Goal: Task Accomplishment & Management: Manage account settings

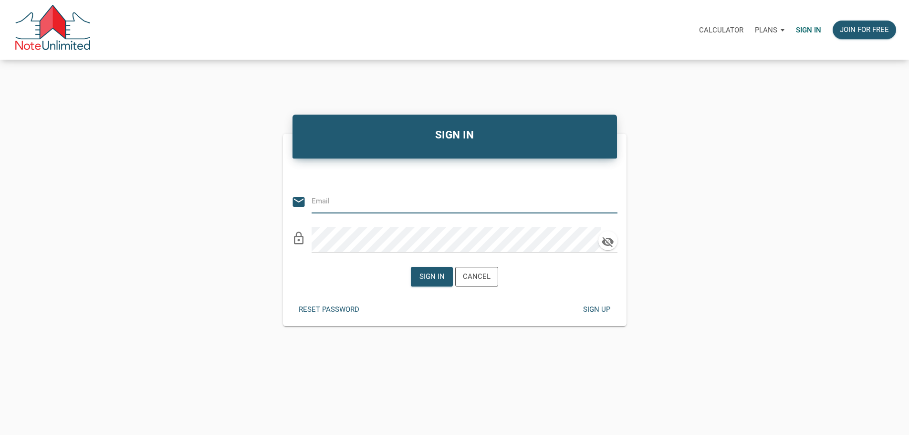
click at [407, 202] on input "email" at bounding box center [456, 200] width 291 height 21
type input "[PERSON_NAME][EMAIL_ADDRESS][DOMAIN_NAME]"
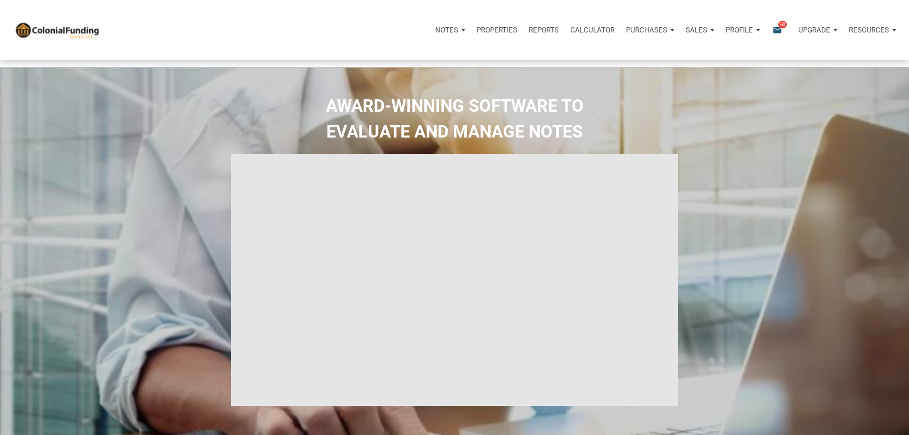
click at [435, 31] on p "Notes" at bounding box center [446, 30] width 23 height 9
click at [378, 61] on link "Dashboard" at bounding box center [423, 56] width 91 height 20
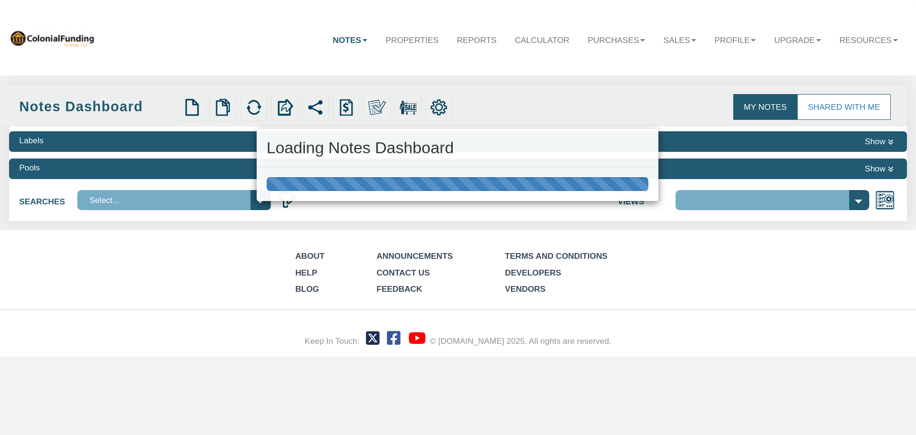
select select "316"
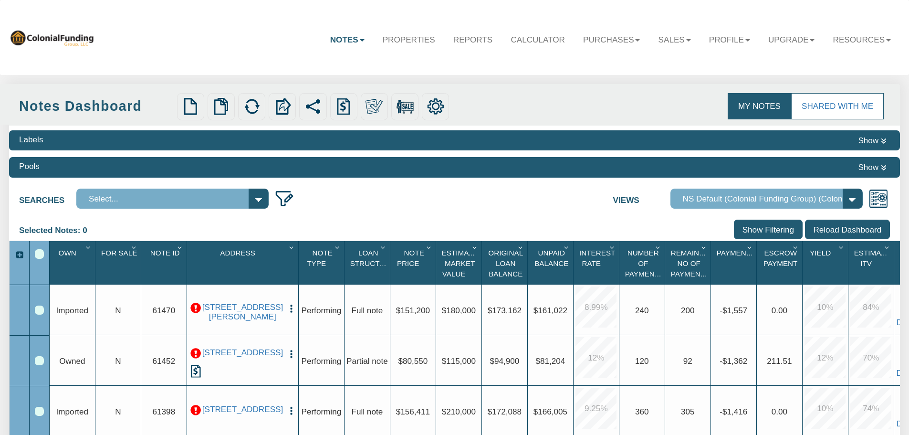
click at [290, 356] on img "button" at bounding box center [291, 354] width 10 height 10
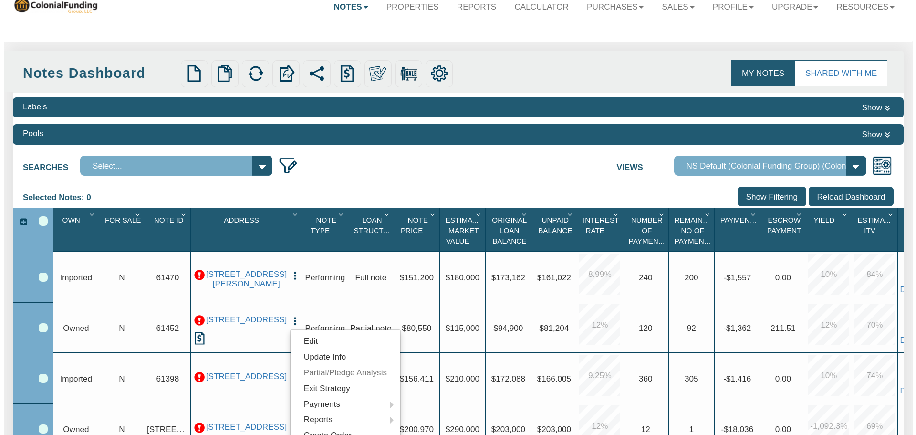
scroll to position [48, 0]
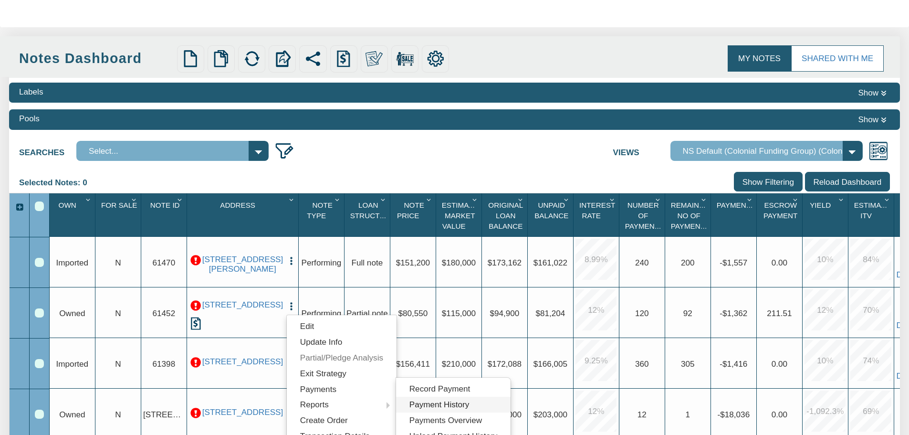
click at [437, 400] on link "Payment History" at bounding box center [453, 404] width 114 height 16
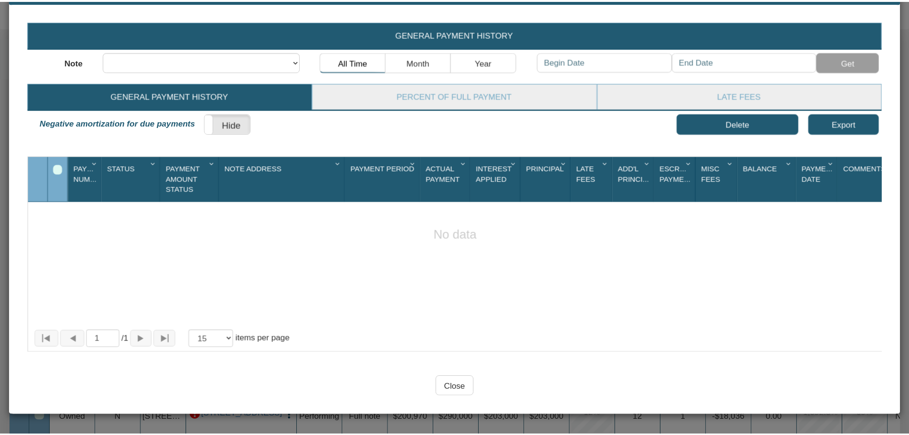
scroll to position [0, 0]
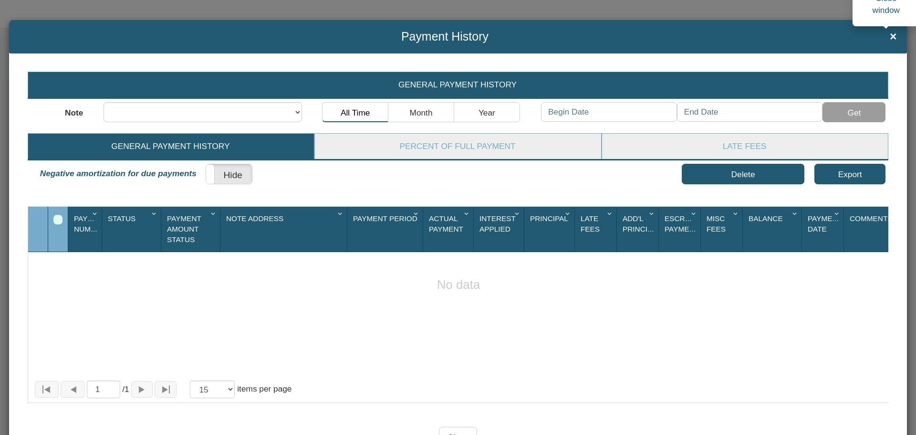
click at [890, 34] on span "×" at bounding box center [893, 36] width 7 height 13
